Goal: Task Accomplishment & Management: Complete application form

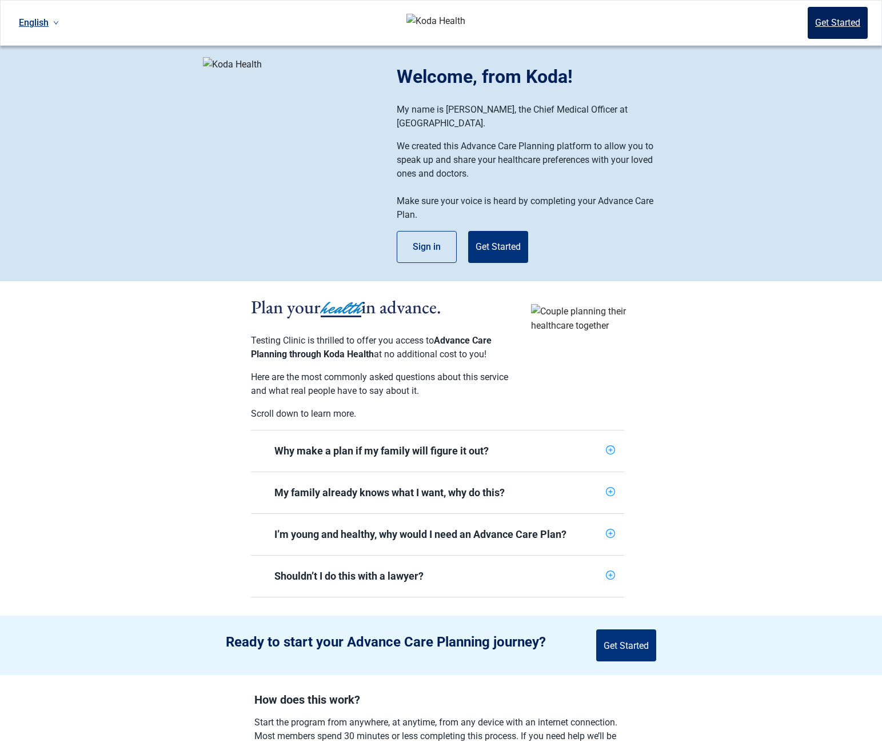
click at [812, 22] on button "Get Started" at bounding box center [838, 23] width 60 height 32
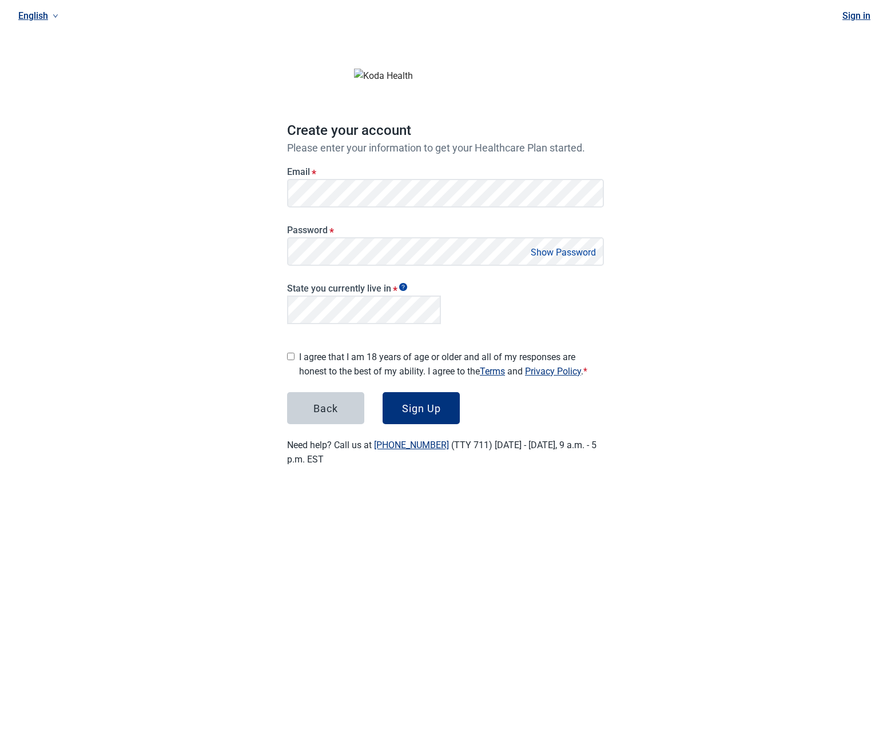
click at [401, 121] on h1 "Create your account" at bounding box center [445, 131] width 317 height 22
click at [384, 351] on label "I agree that I am 18 years of age or older and all of my responses are honest t…" at bounding box center [451, 364] width 305 height 29
click at [442, 402] on button "Sign Up" at bounding box center [421, 408] width 77 height 32
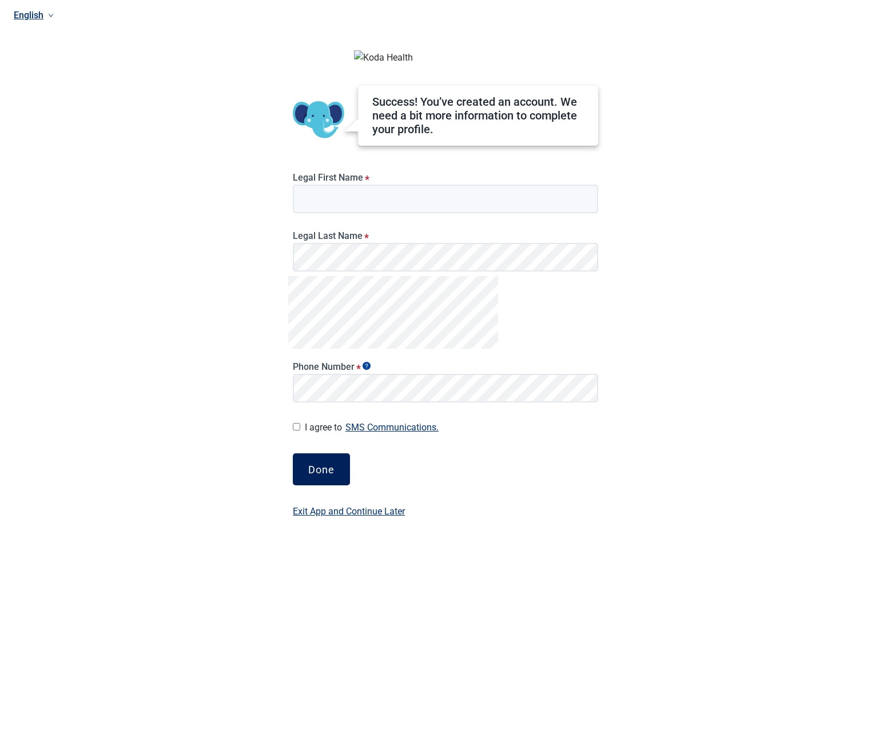
click at [322, 475] on div "Done" at bounding box center [321, 469] width 26 height 11
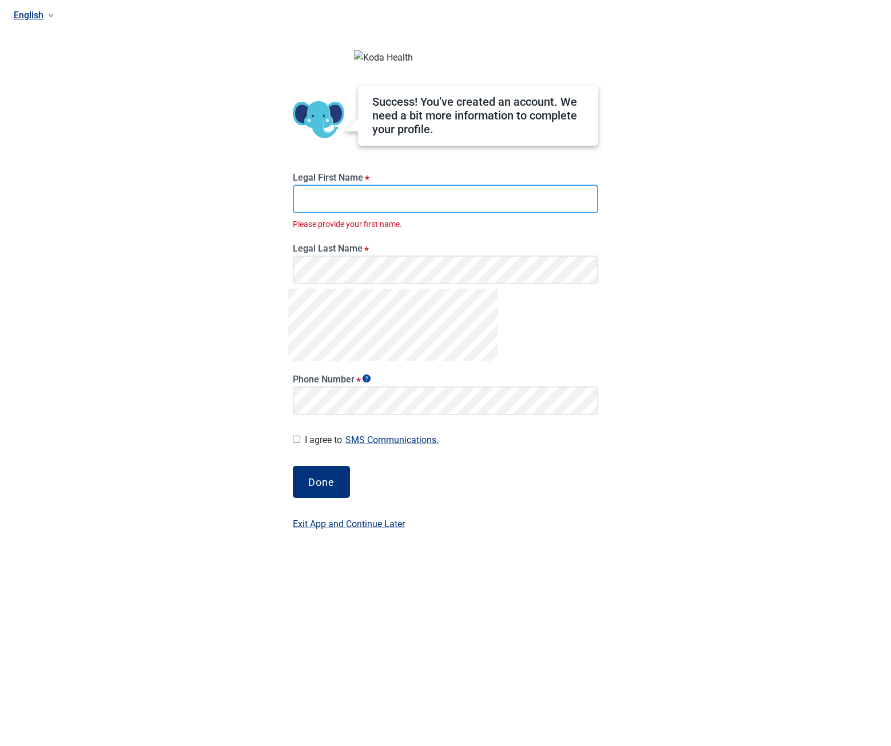
click at [427, 210] on input "Legal First Name *" at bounding box center [445, 199] width 305 height 29
type input "*******"
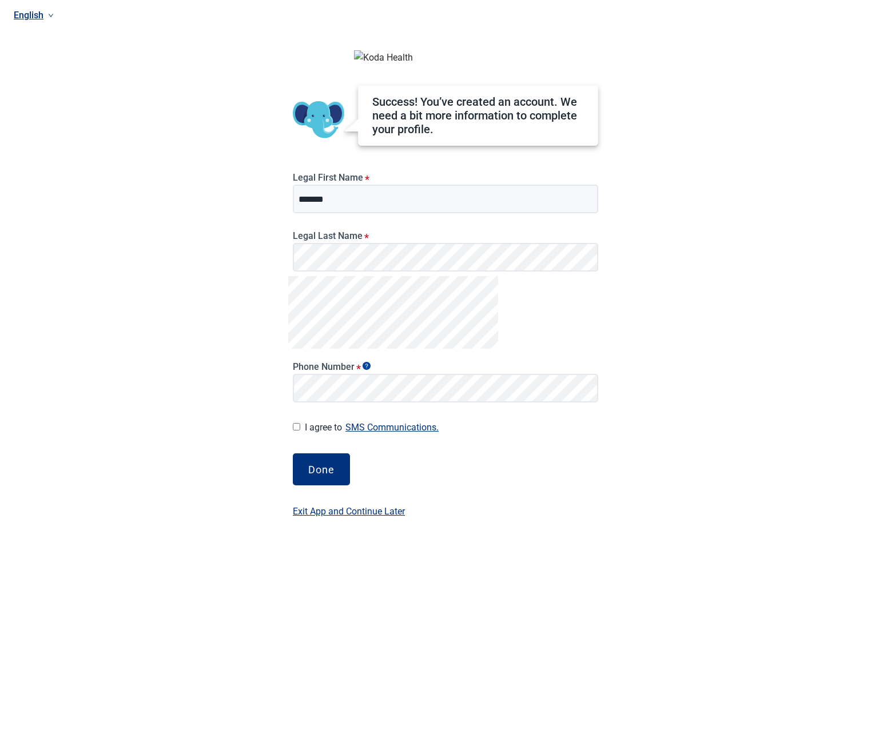
click at [365, 276] on div "Legal Last Name *" at bounding box center [445, 247] width 315 height 58
